Goal: Task Accomplishment & Management: Use online tool/utility

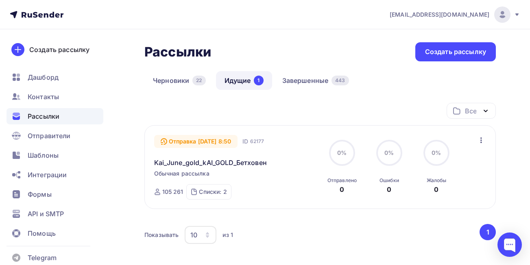
click at [61, 117] on div "Рассылки" at bounding box center [55, 116] width 97 height 16
click at [289, 79] on link "Завершенные 443" at bounding box center [316, 80] width 84 height 19
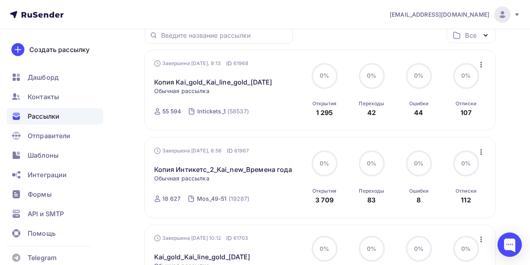
scroll to position [97, 0]
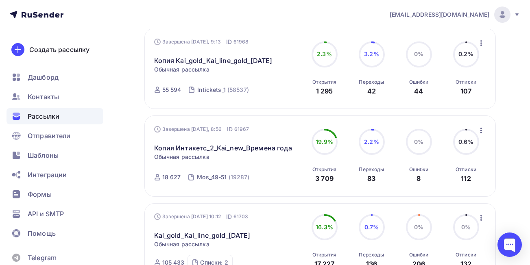
click at [481, 133] on icon "button" at bounding box center [481, 131] width 2 height 6
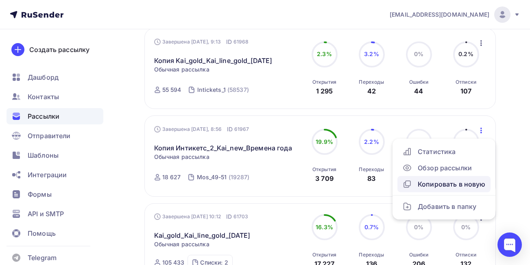
click at [444, 185] on div "Копировать в новую" at bounding box center [443, 184] width 83 height 10
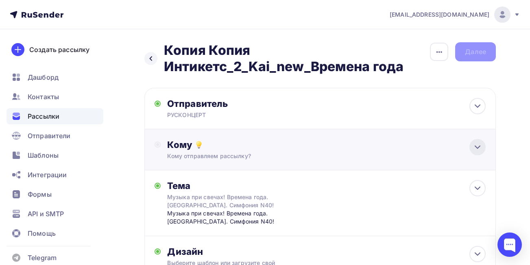
click at [474, 149] on icon at bounding box center [477, 147] width 10 height 10
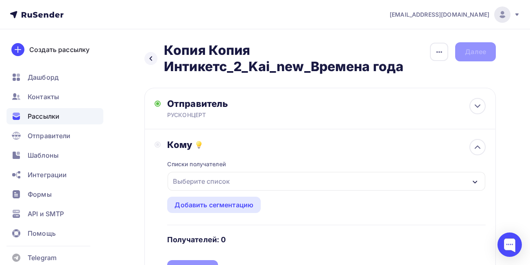
click at [415, 179] on div "Выберите список" at bounding box center [326, 181] width 318 height 19
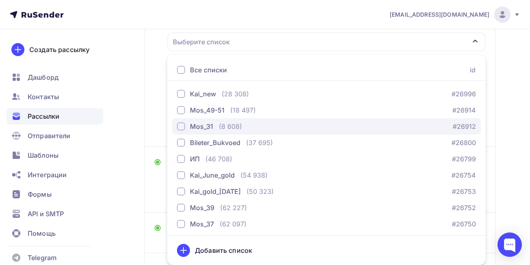
click at [181, 128] on div "button" at bounding box center [181, 126] width 8 height 8
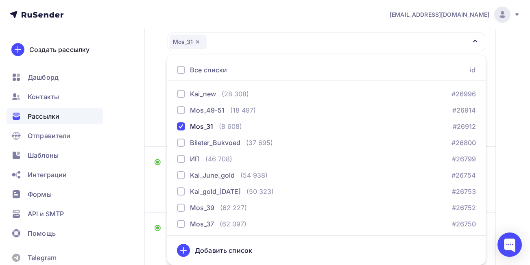
click at [509, 133] on div "Назад Копия Копия Интикетс_2_Kai_new_Времена года Копия Копия Интикетс_2_Kai_ne…" at bounding box center [265, 118] width 530 height 457
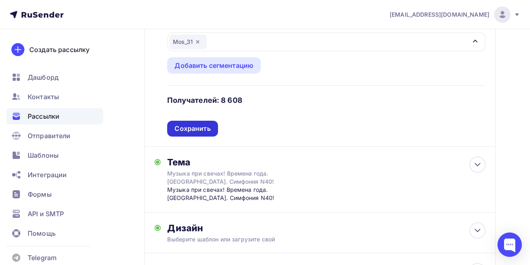
click at [192, 133] on div "Сохранить" at bounding box center [192, 129] width 50 height 16
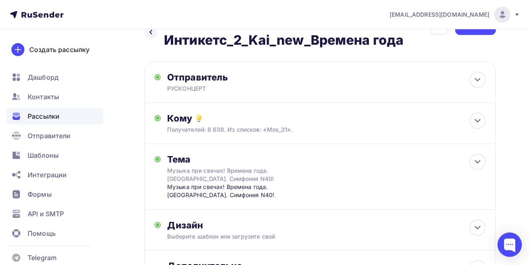
scroll to position [0, 0]
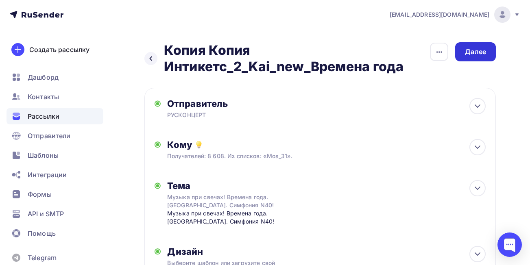
click at [479, 54] on div "Далее" at bounding box center [475, 51] width 21 height 9
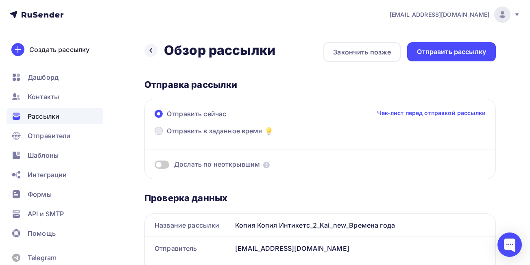
click at [158, 131] on span at bounding box center [158, 131] width 8 height 8
click at [167, 136] on input "Отправить в заданное время" at bounding box center [167, 136] width 0 height 0
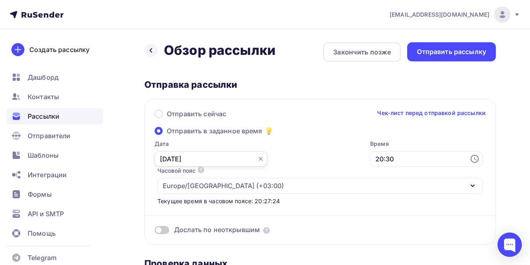
click at [183, 158] on input "[DATE]" at bounding box center [210, 158] width 113 height 15
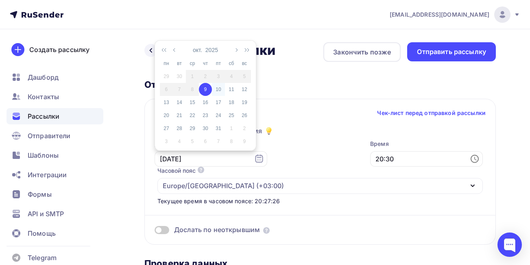
click at [217, 89] on div "10" at bounding box center [218, 89] width 13 height 7
type input "[DATE]"
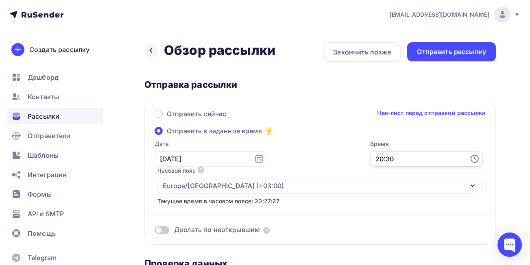
click at [401, 163] on input "20:30" at bounding box center [426, 158] width 113 height 15
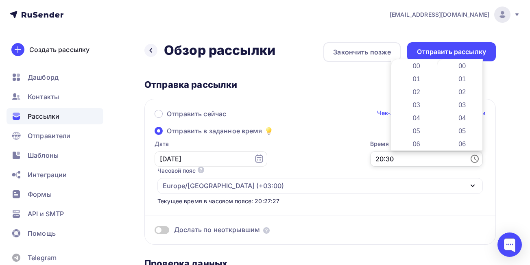
scroll to position [390, 0]
drag, startPoint x: 435, startPoint y: 130, endPoint x: 437, endPoint y: 89, distance: 40.7
click at [437, 89] on div "00 01 02 03 04 05 06 07 08 09 10 11 12 13 14 15 16 17 18 19 20 21 22 23 00 01 0…" at bounding box center [436, 104] width 91 height 91
click at [423, 100] on li "09" at bounding box center [417, 101] width 42 height 13
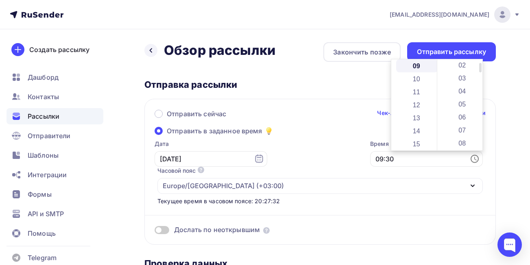
drag, startPoint x: 480, startPoint y: 106, endPoint x: 481, endPoint y: 68, distance: 37.8
click at [481, 68] on div at bounding box center [480, 67] width 2 height 9
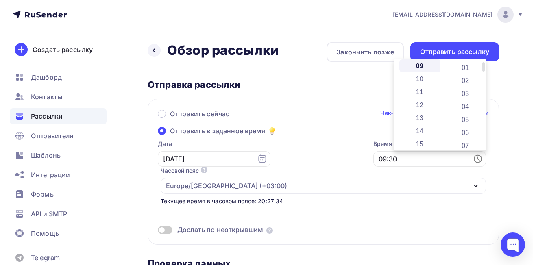
scroll to position [0, 0]
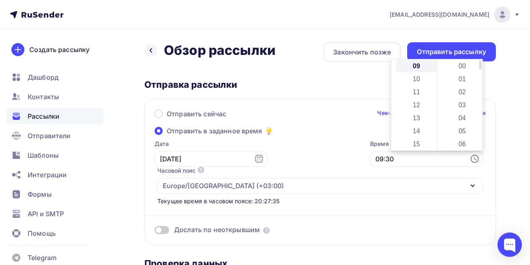
click at [481, 66] on div at bounding box center [480, 64] width 2 height 9
click at [460, 64] on li "00" at bounding box center [463, 65] width 42 height 13
type input "09:00"
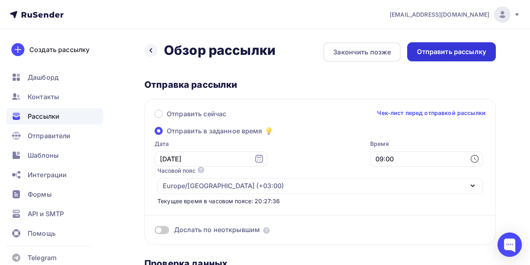
click at [454, 52] on div "Отправить рассылку" at bounding box center [451, 51] width 69 height 9
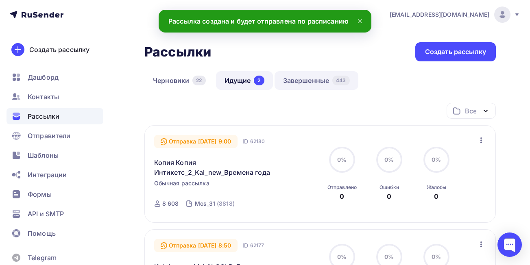
click at [318, 79] on link "Завершенные 443" at bounding box center [316, 80] width 84 height 19
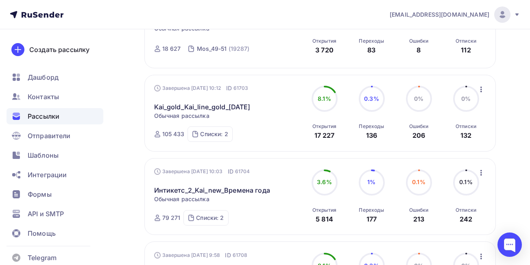
scroll to position [229, 0]
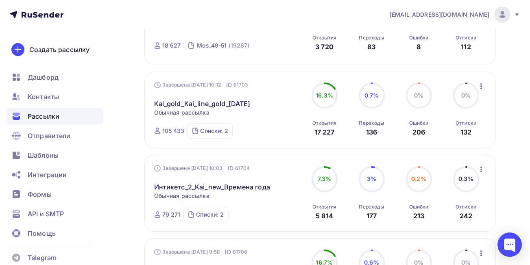
click at [483, 86] on icon "button" at bounding box center [481, 86] width 10 height 10
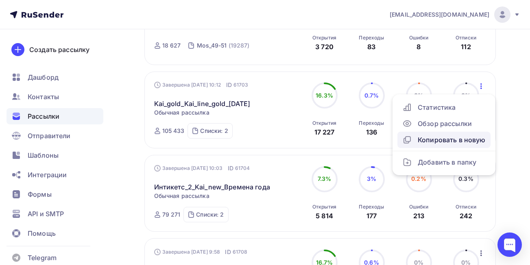
click at [448, 139] on div "Копировать в новую" at bounding box center [443, 140] width 83 height 10
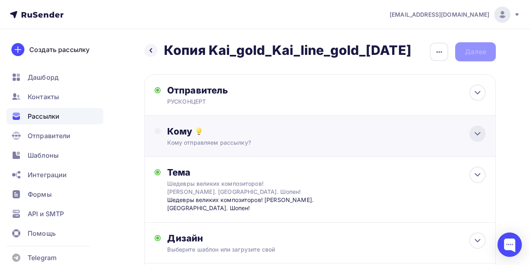
click at [479, 139] on icon at bounding box center [477, 134] width 10 height 10
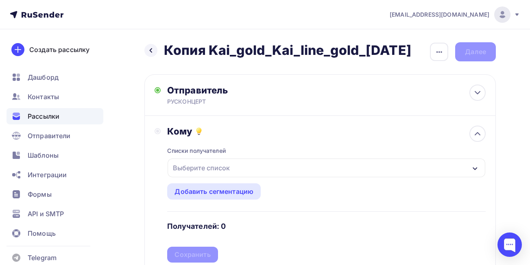
click at [426, 177] on div "Выберите список" at bounding box center [326, 168] width 318 height 19
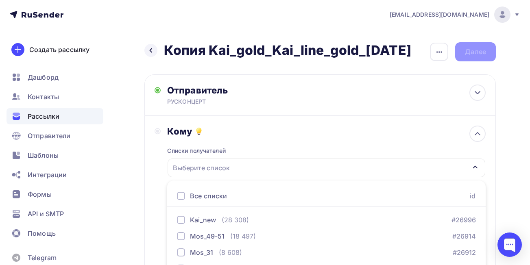
scroll to position [139, 0]
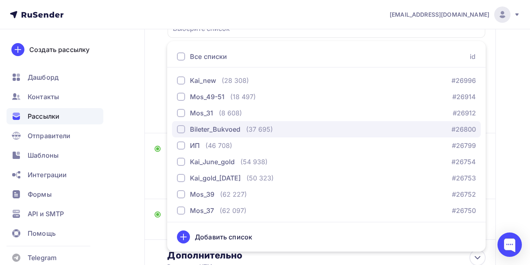
click at [181, 133] on div "button" at bounding box center [181, 129] width 8 height 8
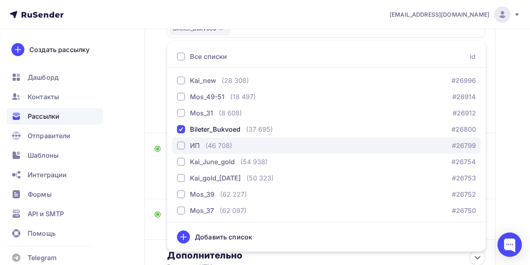
click at [181, 150] on div "button" at bounding box center [181, 145] width 8 height 8
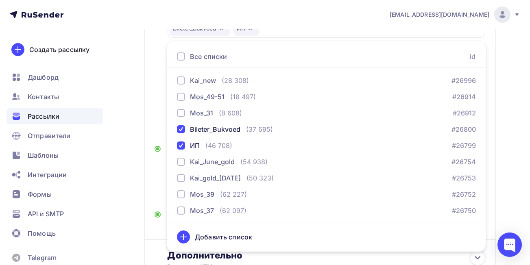
click at [132, 109] on div "Назад Копия Kai_gold_Kai_line_gold_[DATE] Копия Kai_gold_Kai_line_gold_[DATE] З…" at bounding box center [265, 112] width 530 height 444
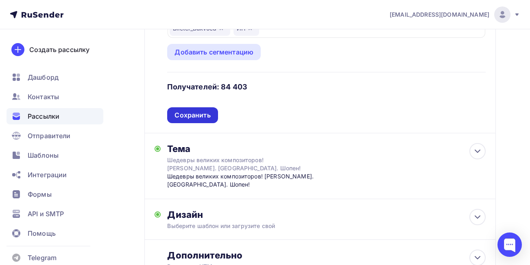
click at [187, 120] on div "Сохранить" at bounding box center [192, 115] width 36 height 9
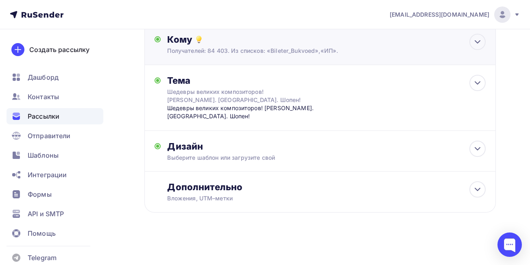
scroll to position [105, 0]
click at [473, 87] on icon at bounding box center [477, 83] width 10 height 10
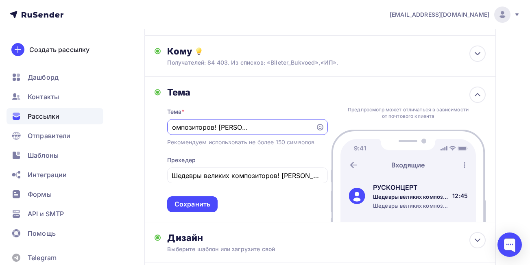
scroll to position [0, 0]
click at [258, 132] on input "Шедевры великих композиторов! [PERSON_NAME]. [GEOGRAPHIC_DATA]. Шопен!" at bounding box center [241, 127] width 139 height 10
click at [210, 132] on input "Шедевры великих композиторов! [PERSON_NAME]. Лебединое озеро. [GEOGRAPHIC_DATA]…" at bounding box center [241, 127] width 139 height 10
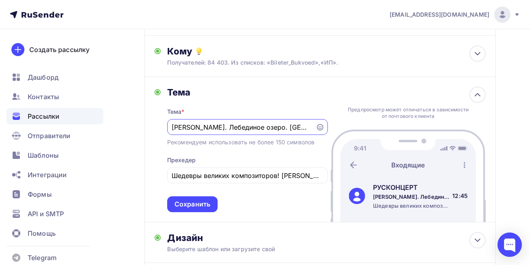
click at [274, 132] on input "[PERSON_NAME]. Лебединое озеро. [GEOGRAPHIC_DATA]. Шопен!" at bounding box center [241, 127] width 139 height 10
drag, startPoint x: 311, startPoint y: 141, endPoint x: 166, endPoint y: 142, distance: 144.3
click at [166, 142] on div "[PERSON_NAME] * [PERSON_NAME]. Лебединое озеро. [GEOGRAPHIC_DATA]. Концерт N2. …" at bounding box center [240, 150] width 173 height 126
type input "[PERSON_NAME]. Лебединое озеро. [GEOGRAPHIC_DATA]. Концерт N2. [GEOGRAPHIC_DATA…"
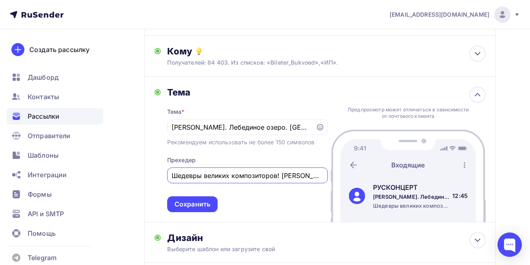
scroll to position [0, 51]
drag, startPoint x: 172, startPoint y: 188, endPoint x: 344, endPoint y: 181, distance: 172.9
click at [344, 181] on div "[PERSON_NAME] * [PERSON_NAME]. Лебединое озеро. [GEOGRAPHIC_DATA]. Концерт N2. …" at bounding box center [319, 150] width 351 height 146
paste input "[PERSON_NAME]. Лебединое озеро. [GEOGRAPHIC_DATA]. Концерт N2. [GEOGRAPHIC_DATA…"
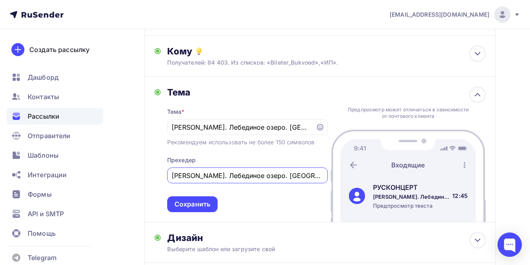
scroll to position [0, 94]
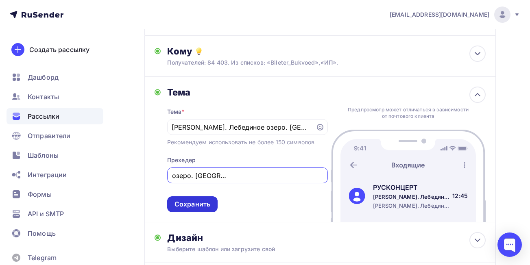
type input "[PERSON_NAME]. Лебединое озеро. [GEOGRAPHIC_DATA]. Концерт N2. [GEOGRAPHIC_DATA…"
click at [197, 209] on div "Сохранить" at bounding box center [192, 204] width 36 height 9
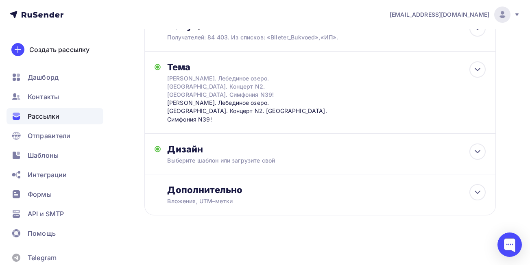
scroll to position [0, 0]
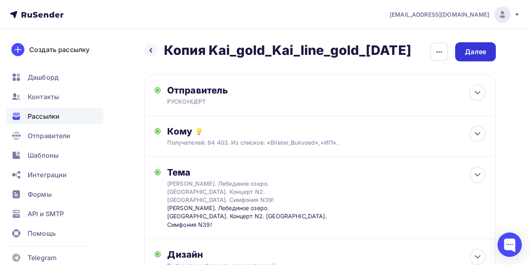
click at [470, 50] on div "Далее" at bounding box center [475, 51] width 21 height 9
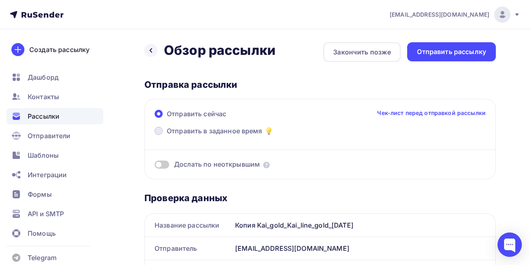
click at [157, 133] on span at bounding box center [158, 131] width 8 height 8
click at [167, 136] on input "Отправить в заданное время" at bounding box center [167, 136] width 0 height 0
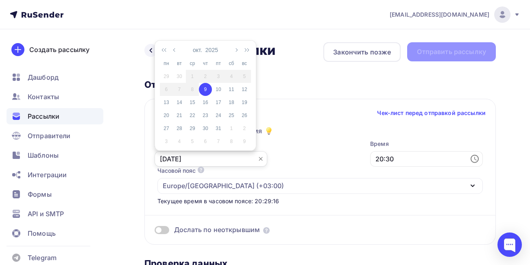
click at [171, 160] on input "[DATE]" at bounding box center [210, 158] width 113 height 15
click at [314, 129] on div "Отправить сейчас Чек-лист перед отправкой рассылки Отправить в заданное время Д…" at bounding box center [319, 172] width 351 height 146
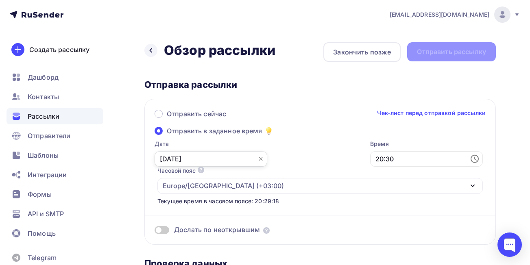
click at [223, 159] on input "[DATE]" at bounding box center [210, 158] width 113 height 15
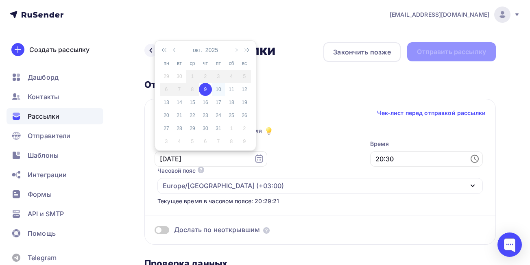
click at [218, 89] on div "10" at bounding box center [218, 89] width 13 height 7
type input "[DATE]"
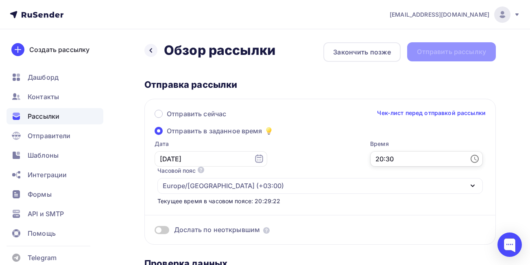
click at [421, 162] on input "20:30" at bounding box center [426, 158] width 113 height 15
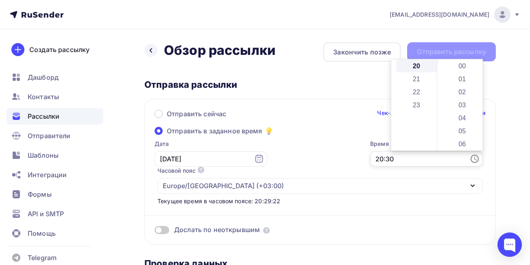
scroll to position [390, 0]
drag, startPoint x: 433, startPoint y: 133, endPoint x: 438, endPoint y: 82, distance: 51.1
click at [438, 82] on div "00 01 02 03 04 05 06 07 08 09 10 11 12 13 14 15 16 17 18 19 20 21 22 23 00 01 0…" at bounding box center [436, 104] width 91 height 91
click at [416, 132] on li "08" at bounding box center [417, 131] width 42 height 13
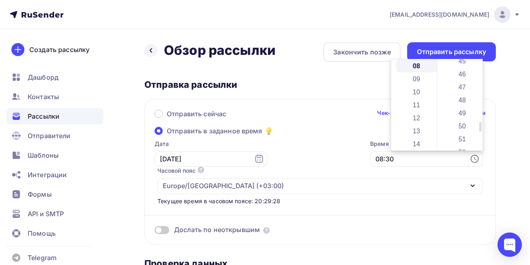
scroll to position [594, 0]
drag, startPoint x: 480, startPoint y: 106, endPoint x: 481, endPoint y: 128, distance: 22.4
click at [481, 128] on div at bounding box center [480, 126] width 2 height 9
click at [467, 121] on li "50" at bounding box center [463, 122] width 42 height 13
type input "08:50"
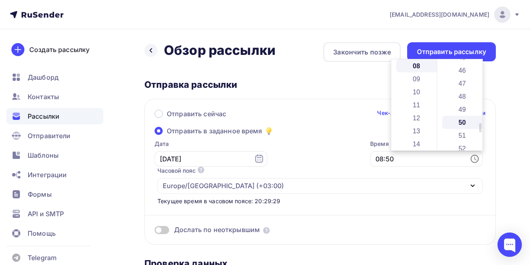
scroll to position [650, 0]
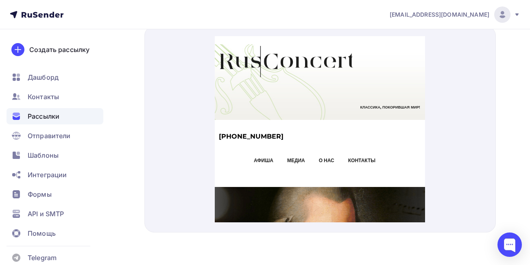
scroll to position [0, 0]
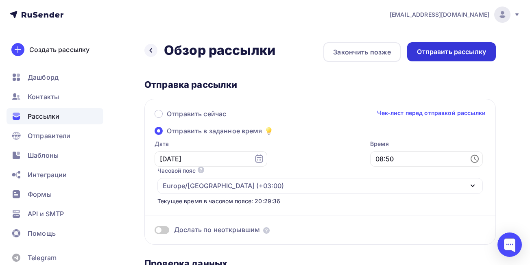
click at [442, 55] on div "Отправить рассылку" at bounding box center [451, 51] width 69 height 9
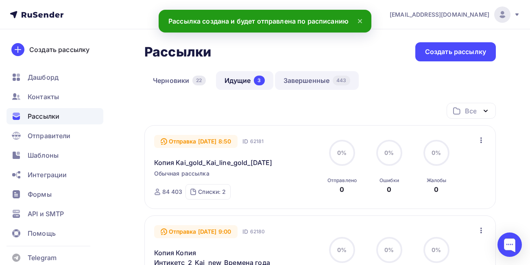
click at [312, 78] on link "Завершенные 443" at bounding box center [317, 80] width 84 height 19
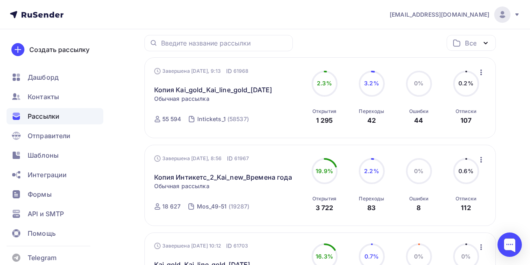
scroll to position [70, 0]
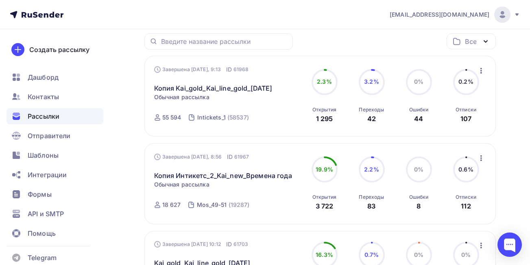
click at [481, 74] on icon "button" at bounding box center [481, 71] width 10 height 10
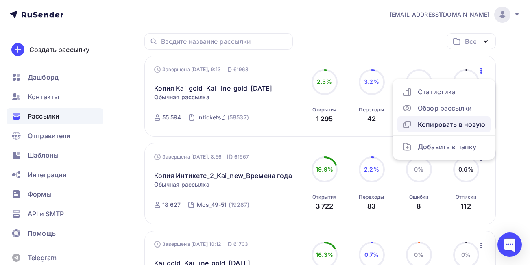
click at [436, 126] on div "Копировать в новую" at bounding box center [443, 125] width 83 height 10
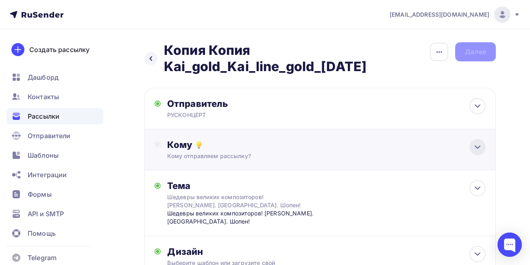
click at [474, 148] on icon at bounding box center [477, 147] width 10 height 10
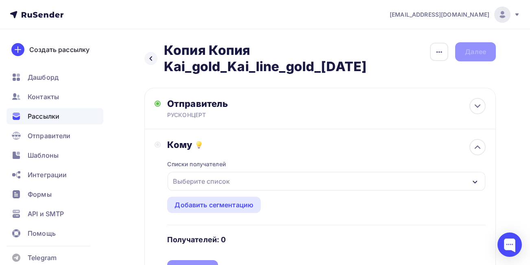
click at [442, 181] on div "Выберите список" at bounding box center [326, 181] width 318 height 19
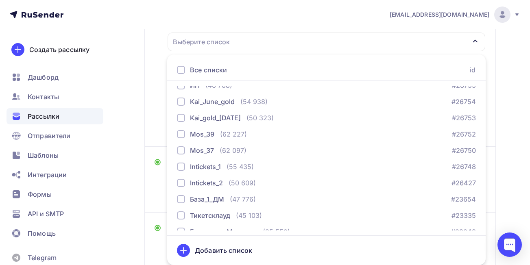
scroll to position [80, 0]
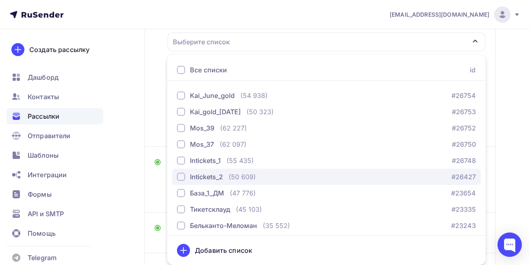
click at [181, 178] on div "button" at bounding box center [181, 177] width 8 height 8
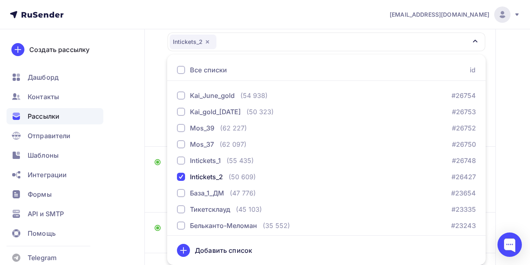
click at [516, 141] on div "Назад Копия Копия Kai_gold_Kai_line_gold_[DATE] Копия Копия Kai_gold_Kai_line_g…" at bounding box center [265, 118] width 530 height 457
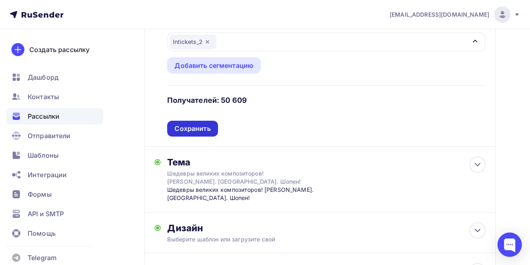
click at [184, 130] on div "Сохранить" at bounding box center [192, 128] width 36 height 9
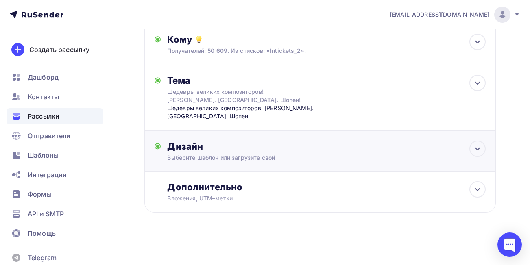
scroll to position [105, 0]
click at [172, 144] on div "Дизайн" at bounding box center [326, 146] width 318 height 11
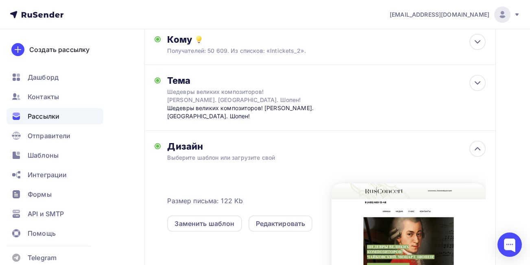
scroll to position [139, 0]
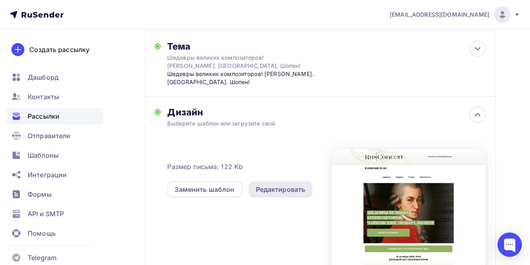
click at [286, 185] on div "Редактировать" at bounding box center [281, 190] width 50 height 10
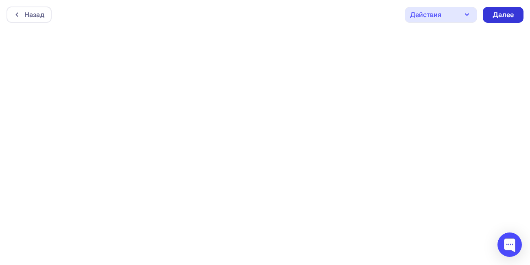
click at [495, 11] on div "Далее" at bounding box center [502, 14] width 21 height 9
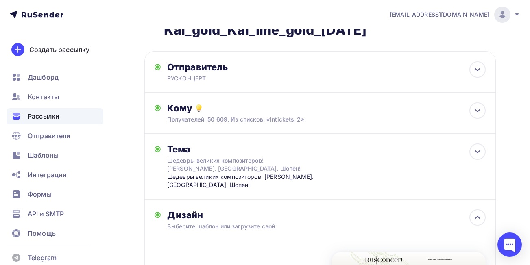
scroll to position [41, 0]
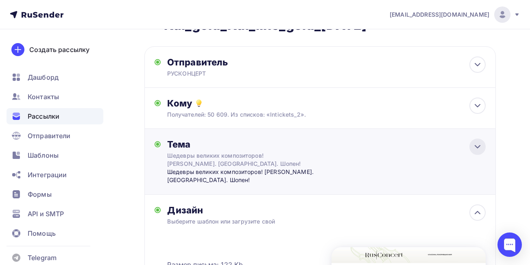
click at [474, 145] on icon at bounding box center [477, 147] width 10 height 10
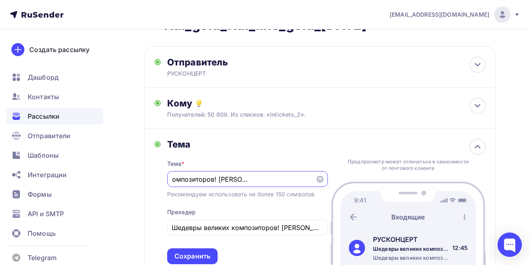
scroll to position [0, 0]
click at [218, 177] on input "Шедевры великих композиторов! [PERSON_NAME]. [GEOGRAPHIC_DATA]. Шопен!" at bounding box center [241, 179] width 139 height 10
click at [213, 181] on input "[PERSON_NAME]. [GEOGRAPHIC_DATA]. Шопен!" at bounding box center [241, 179] width 139 height 10
click at [294, 180] on input "[PERSON_NAME]. Лебединое озеро. [GEOGRAPHIC_DATA]. Концерт N2. [GEOGRAPHIC_DATA…" at bounding box center [241, 179] width 139 height 10
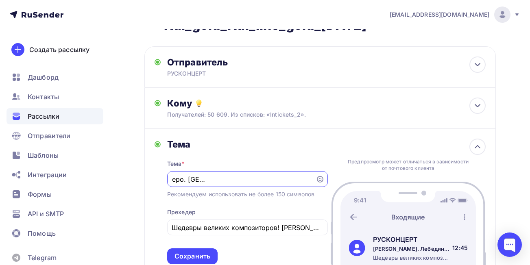
click at [181, 181] on input "[PERSON_NAME]. Лебединое озеро. [GEOGRAPHIC_DATA]. Концерт N2. [GEOGRAPHIC_DATA…" at bounding box center [241, 179] width 139 height 10
drag, startPoint x: 172, startPoint y: 178, endPoint x: 320, endPoint y: 189, distance: 148.7
click at [320, 189] on div "Тема * [PERSON_NAME]. Лебединое озеро. [GEOGRAPHIC_DATA]. Концерт N2. [GEOGRAPH…" at bounding box center [247, 207] width 161 height 114
type input "[PERSON_NAME]. Лебединое озеро. [GEOGRAPHIC_DATA]. Концерт N2. [GEOGRAPHIC_DATA…"
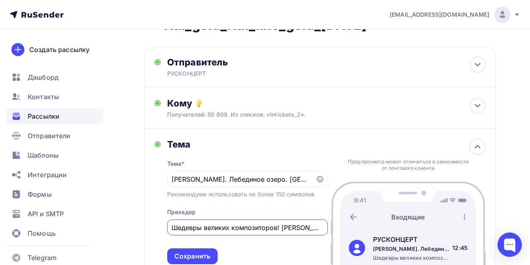
scroll to position [0, 51]
drag, startPoint x: 172, startPoint y: 227, endPoint x: 314, endPoint y: 227, distance: 142.3
click at [331, 234] on div "[PERSON_NAME] * [PERSON_NAME]. Лебединое озеро. [GEOGRAPHIC_DATA]. Концерт N2. …" at bounding box center [319, 202] width 351 height 146
type input "м"
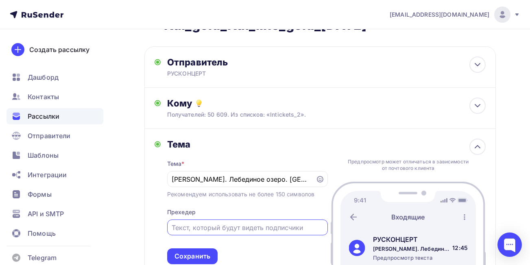
paste input "[PERSON_NAME]. Лебединое озеро. [GEOGRAPHIC_DATA]. Концерт N2. [GEOGRAPHIC_DATA…"
type input "[PERSON_NAME]. Лебединое озеро. [GEOGRAPHIC_DATA]. Концерт N2. [GEOGRAPHIC_DATA…"
click at [200, 258] on div "Сохранить" at bounding box center [192, 256] width 36 height 9
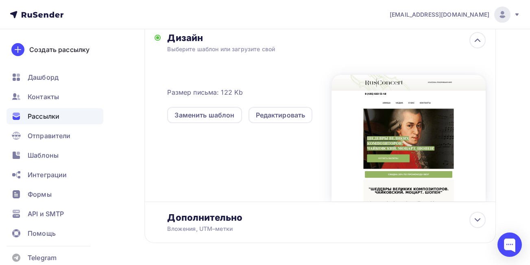
scroll to position [0, 0]
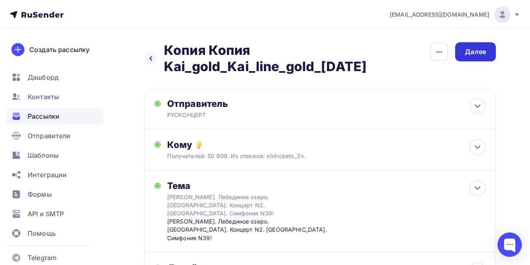
click at [477, 55] on div "Далее" at bounding box center [475, 51] width 21 height 9
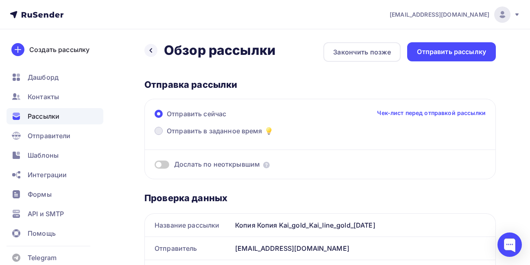
click at [160, 132] on span at bounding box center [158, 131] width 8 height 8
click at [167, 136] on input "Отправить в заданное время" at bounding box center [167, 136] width 0 height 0
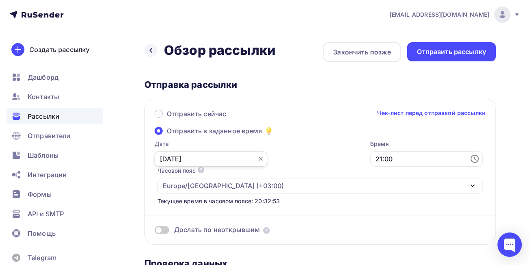
click at [169, 157] on input "[DATE]" at bounding box center [210, 158] width 113 height 15
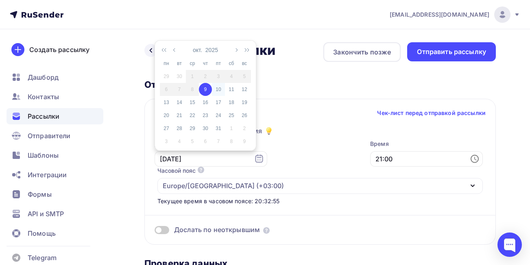
click at [216, 89] on div "10" at bounding box center [218, 89] width 13 height 7
type input "[DATE]"
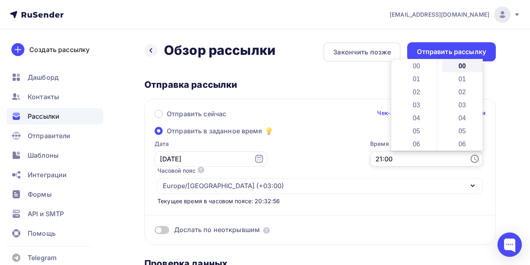
click at [410, 159] on input "21:00" at bounding box center [426, 158] width 113 height 15
drag, startPoint x: 433, startPoint y: 128, endPoint x: 438, endPoint y: 84, distance: 44.1
click at [438, 84] on div "00 01 02 03 04 05 06 07 08 09 10 11 12 13 14 15 16 17 18 19 20 21 22 23 00 01 0…" at bounding box center [436, 104] width 91 height 91
click at [425, 93] on li "08" at bounding box center [417, 89] width 42 height 13
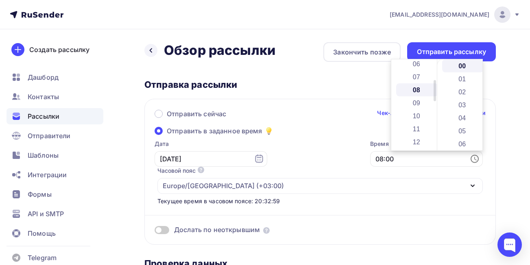
scroll to position [104, 0]
drag, startPoint x: 481, startPoint y: 67, endPoint x: 478, endPoint y: 137, distance: 69.6
click at [478, 137] on div "00 01 02 03 04 05 06 07 08 09 10 11 12 13 14 15 16 17 18 19 20 21 22 23 24 25 2…" at bounding box center [460, 104] width 46 height 91
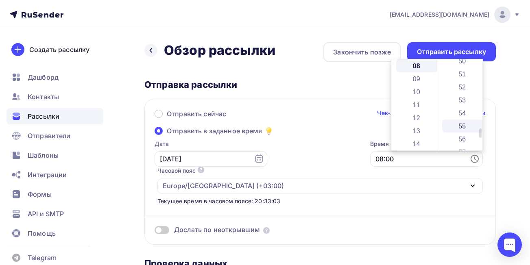
click at [468, 126] on li "55" at bounding box center [463, 126] width 42 height 13
type input "08:55"
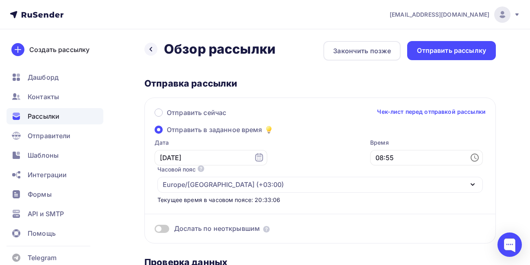
scroll to position [0, 0]
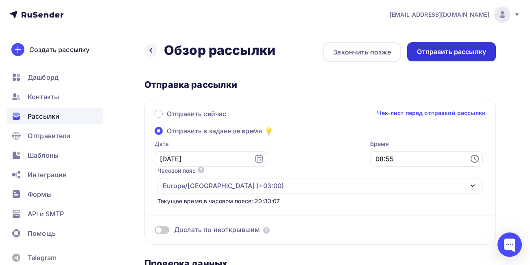
click at [448, 54] on div "Отправить рассылку" at bounding box center [451, 51] width 69 height 9
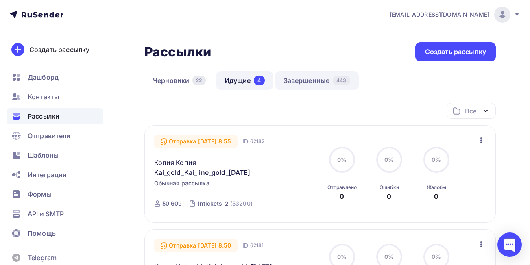
click at [320, 76] on link "Завершенные 443" at bounding box center [317, 80] width 84 height 19
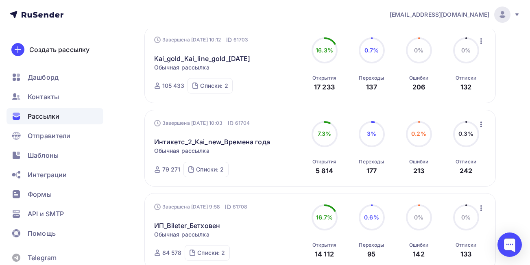
scroll to position [316, 0]
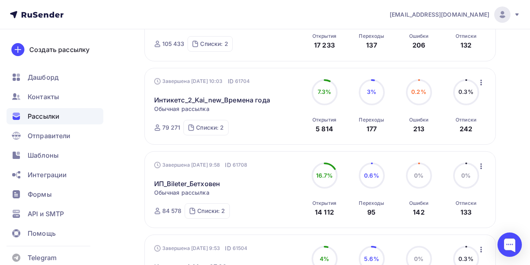
click at [481, 168] on icon "button" at bounding box center [481, 166] width 2 height 6
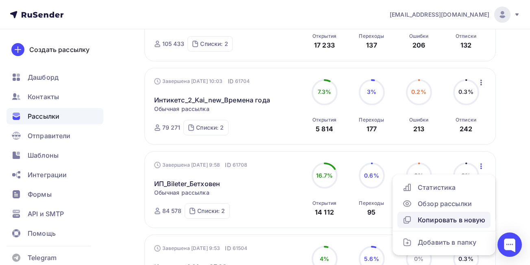
click at [427, 220] on div "Копировать в новую" at bounding box center [443, 220] width 83 height 10
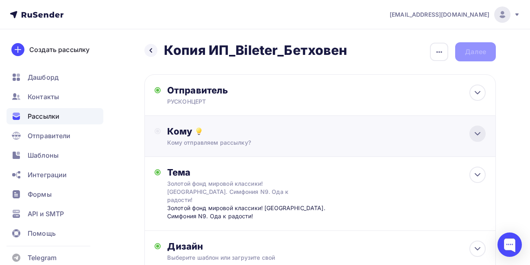
click at [478, 136] on icon at bounding box center [477, 134] width 10 height 10
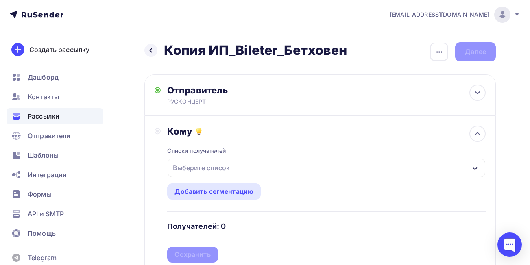
click at [440, 167] on div "Выберите список" at bounding box center [326, 168] width 318 height 19
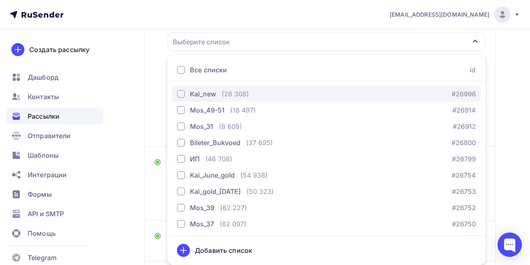
click at [178, 94] on div "button" at bounding box center [181, 94] width 8 height 8
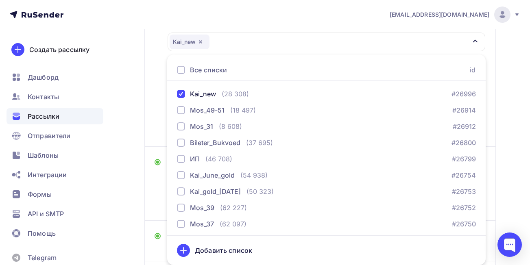
click at [517, 132] on div "Назад Копия ИП_Bileter_Бетховен Копия ИП_Bileter_Бетховен Закончить позже Переи…" at bounding box center [265, 129] width 530 height 452
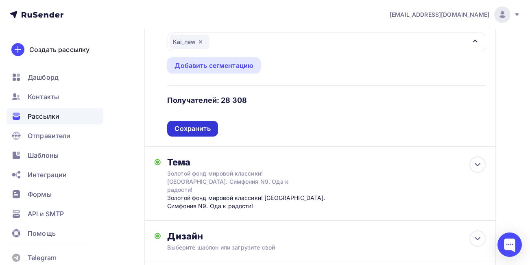
click at [210, 130] on div "Сохранить" at bounding box center [192, 129] width 50 height 16
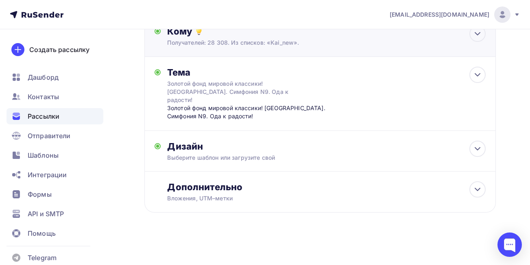
scroll to position [92, 0]
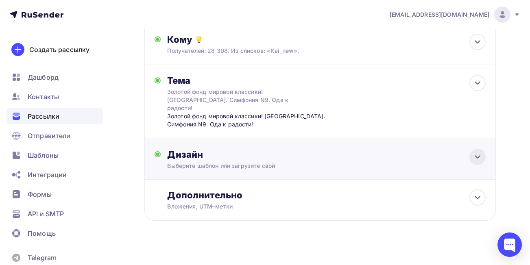
click at [474, 152] on icon at bounding box center [477, 157] width 10 height 10
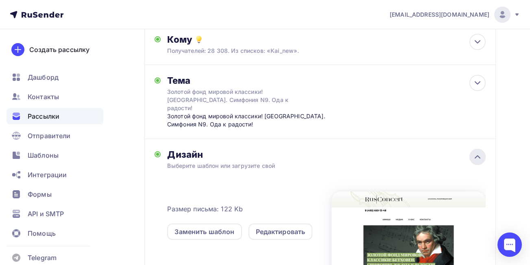
scroll to position [126, 0]
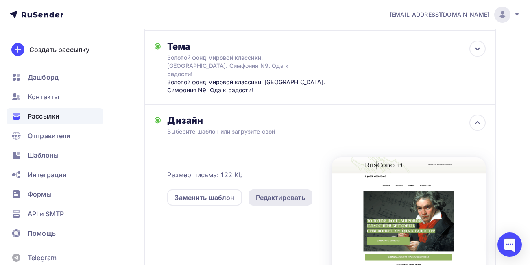
click at [270, 193] on div "Редактировать" at bounding box center [281, 198] width 50 height 10
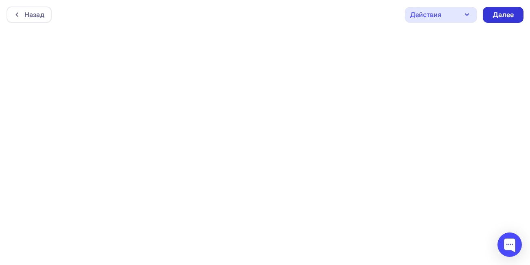
click at [502, 13] on div "Далее" at bounding box center [502, 14] width 21 height 9
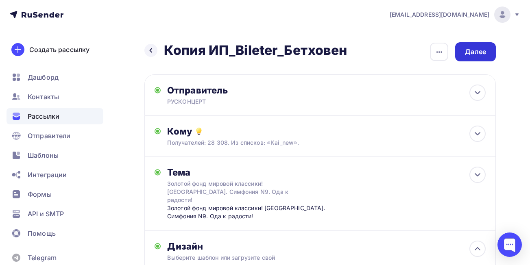
click at [476, 57] on div "Далее" at bounding box center [475, 51] width 41 height 19
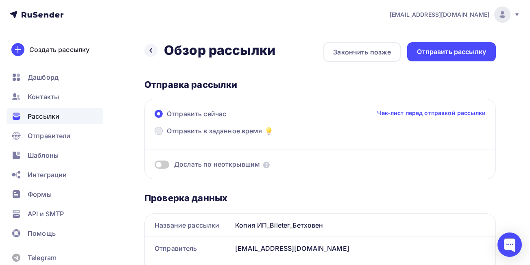
click at [157, 133] on span at bounding box center [158, 131] width 8 height 8
click at [167, 136] on input "Отправить в заданное время" at bounding box center [167, 136] width 0 height 0
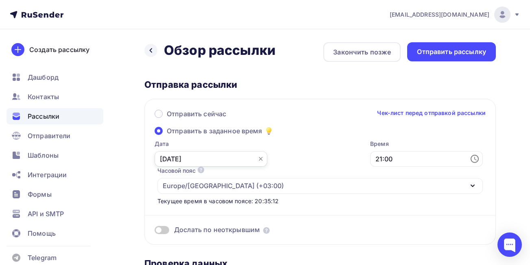
click at [167, 157] on input "[DATE]" at bounding box center [210, 158] width 113 height 15
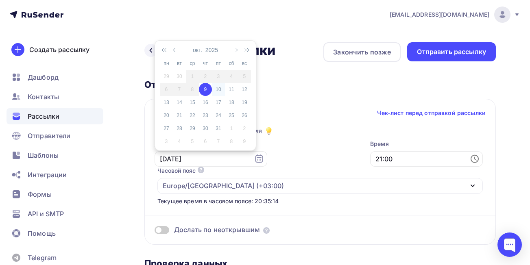
click at [217, 91] on div "10" at bounding box center [218, 89] width 13 height 7
type input "[DATE]"
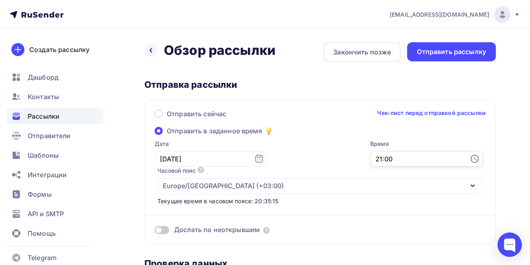
click at [400, 161] on input "21:00" at bounding box center [426, 158] width 113 height 15
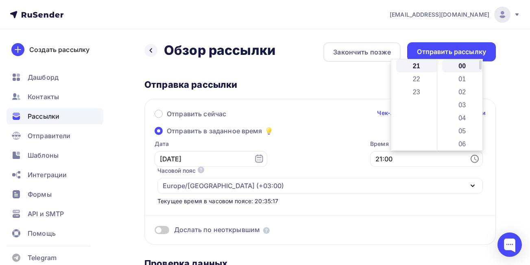
drag, startPoint x: 433, startPoint y: 136, endPoint x: 436, endPoint y: 109, distance: 27.5
click at [437, 86] on div "00 01 02 03 04 05 06 07 08 09 10 11 12 13 14 15 16 17 18 19 20 21 22 23 00 01 0…" at bounding box center [436, 104] width 91 height 91
drag, startPoint x: 435, startPoint y: 135, endPoint x: 451, endPoint y: 85, distance: 52.1
click at [451, 85] on div "00 01 02 03 04 05 06 07 08 09 10 11 12 13 14 15 16 17 18 19 20 21 22 23 00 01 0…" at bounding box center [436, 104] width 91 height 91
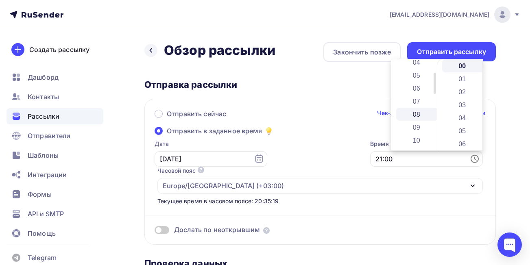
click at [420, 112] on li "08" at bounding box center [417, 114] width 42 height 13
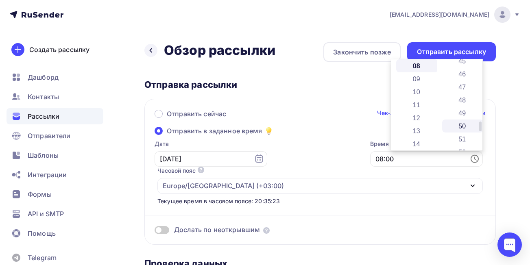
drag, startPoint x: 480, startPoint y: 64, endPoint x: 476, endPoint y: 126, distance: 62.7
click at [476, 126] on div "00 01 02 03 04 05 06 07 08 09 10 11 12 13 14 15 16 17 18 19 20 21 22 23 24 25 2…" at bounding box center [460, 104] width 46 height 91
click at [472, 125] on li "50" at bounding box center [463, 126] width 42 height 13
type input "08:50"
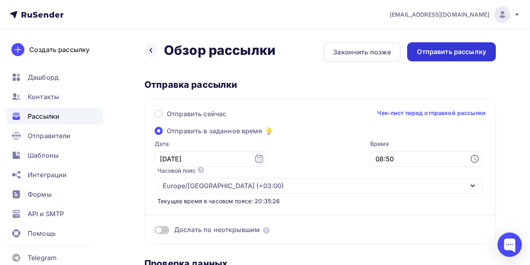
click at [466, 45] on div "Отправить рассылку" at bounding box center [451, 51] width 89 height 19
